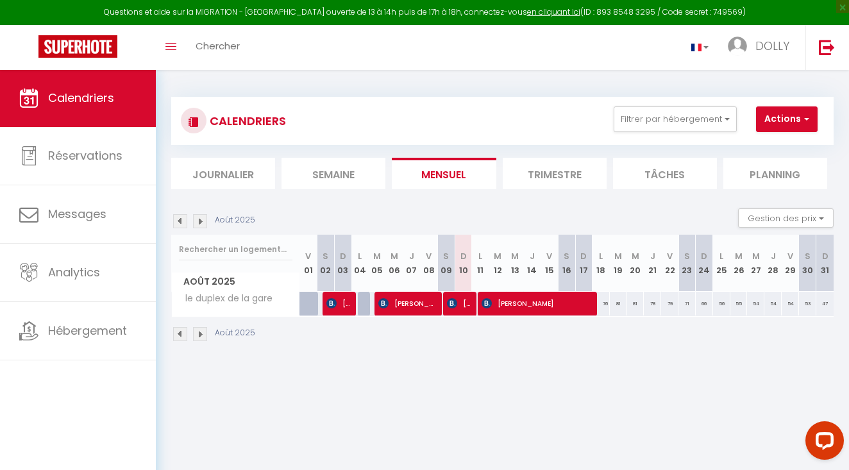
click at [516, 306] on span "[PERSON_NAME]" at bounding box center [537, 303] width 110 height 24
select select "OK"
select select "KO"
select select "0"
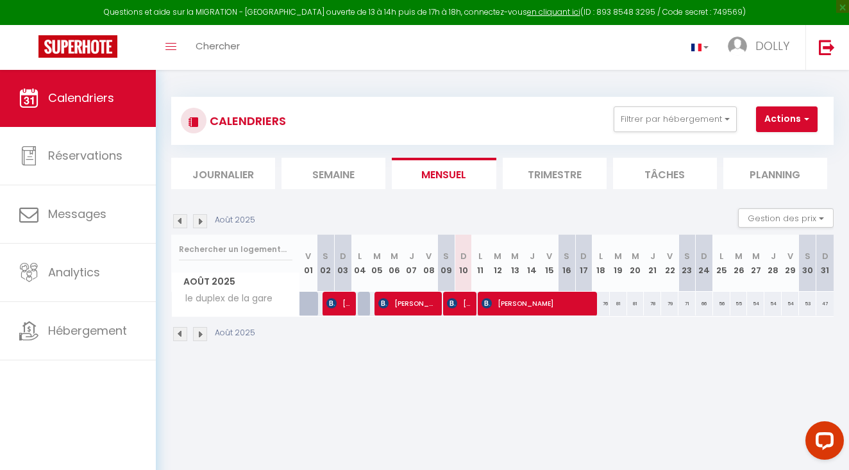
select select "1"
select select
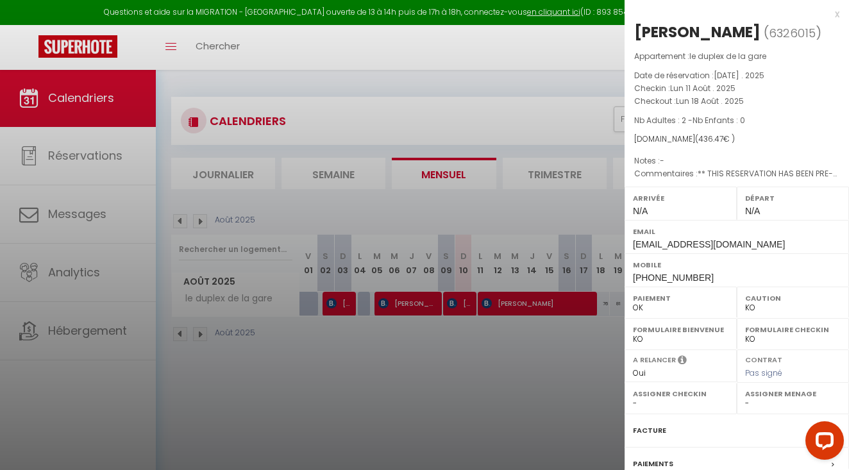
select select "37763"
click at [451, 308] on div at bounding box center [424, 235] width 849 height 470
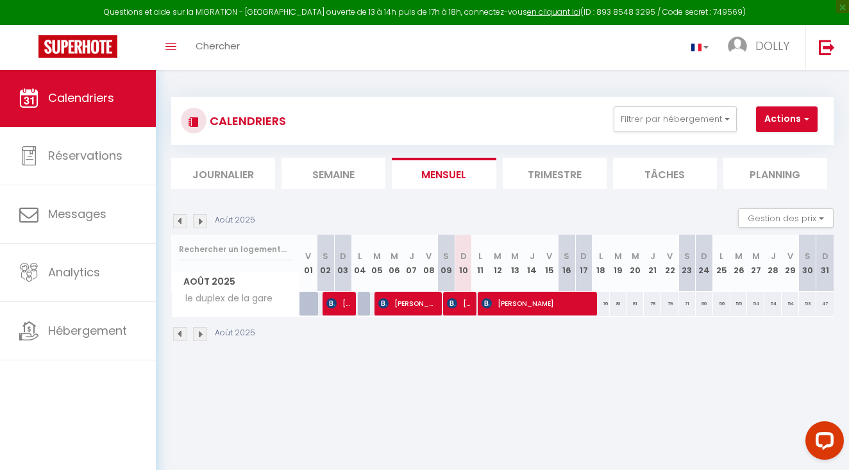
click at [408, 312] on span "[PERSON_NAME]" at bounding box center [407, 303] width 58 height 24
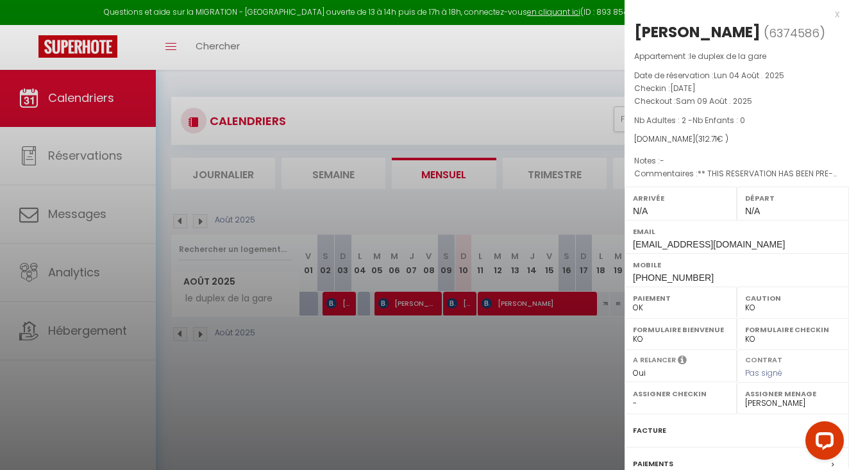
click at [339, 306] on div at bounding box center [424, 235] width 849 height 470
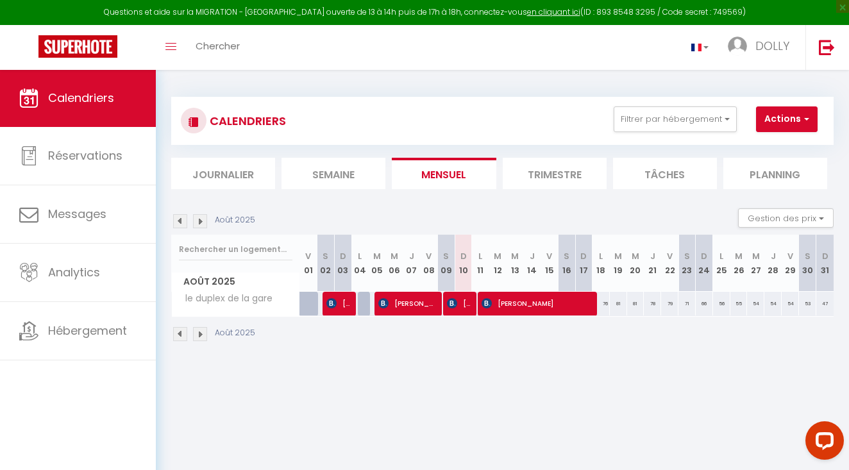
click at [339, 306] on span "[PERSON_NAME]" at bounding box center [337, 303] width 23 height 24
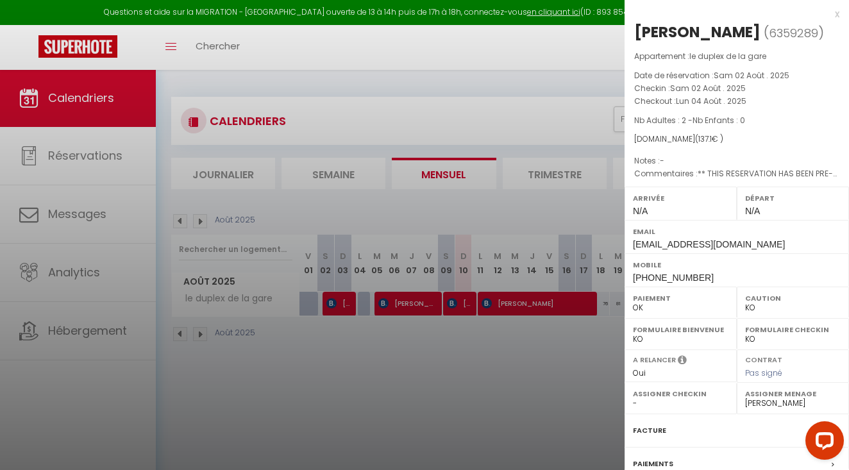
click at [378, 337] on div at bounding box center [424, 235] width 849 height 470
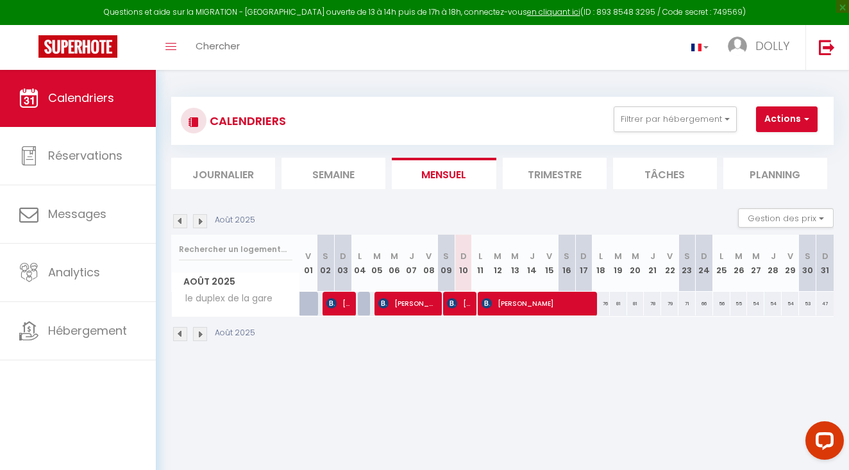
click at [415, 373] on body "Questions et aide sur la MIGRATION - [GEOGRAPHIC_DATA] ouverte de 13 à 14h puis…" at bounding box center [424, 304] width 849 height 470
click at [185, 330] on img at bounding box center [180, 334] width 14 height 14
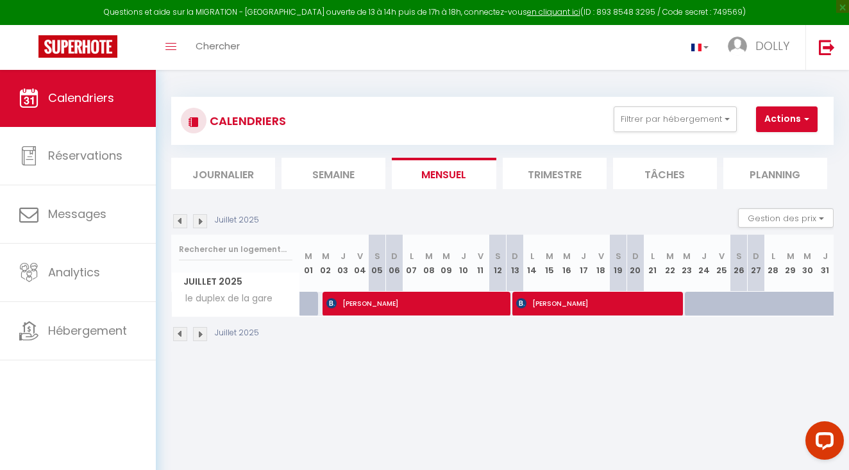
click at [203, 332] on img at bounding box center [200, 334] width 14 height 14
